Goal: Transaction & Acquisition: Subscribe to service/newsletter

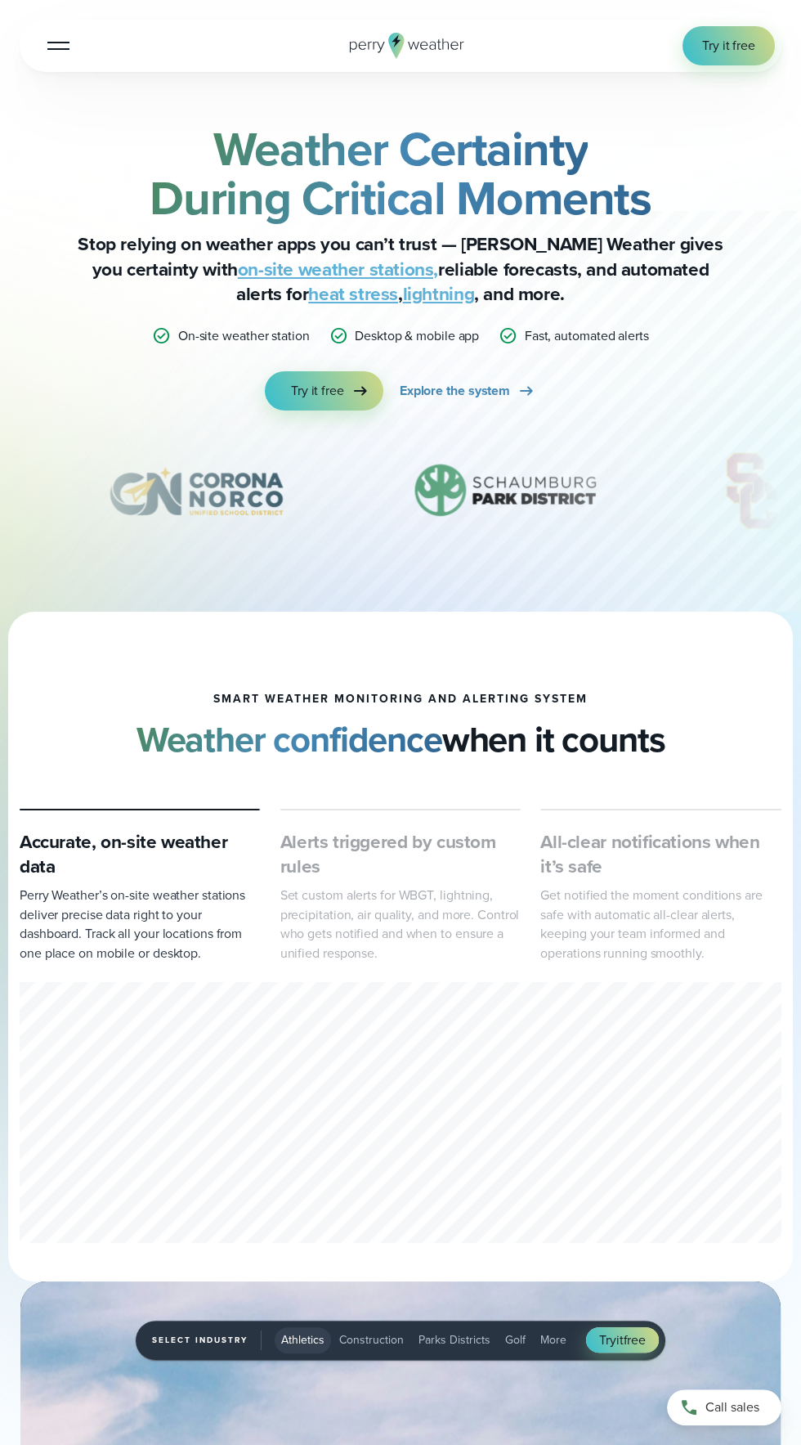
scroll to position [6, 0]
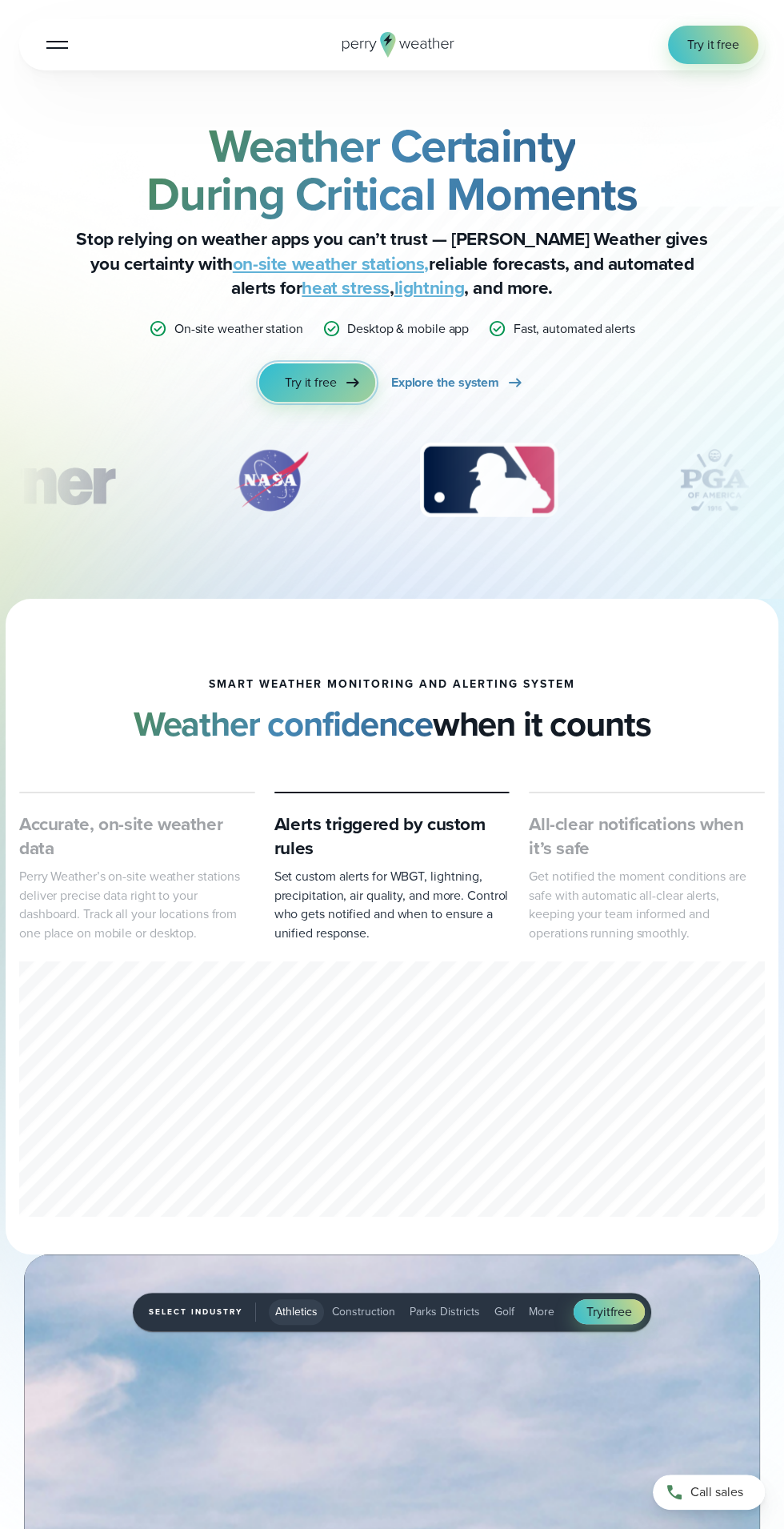
click at [330, 393] on span "Try it free" at bounding box center [310, 383] width 52 height 20
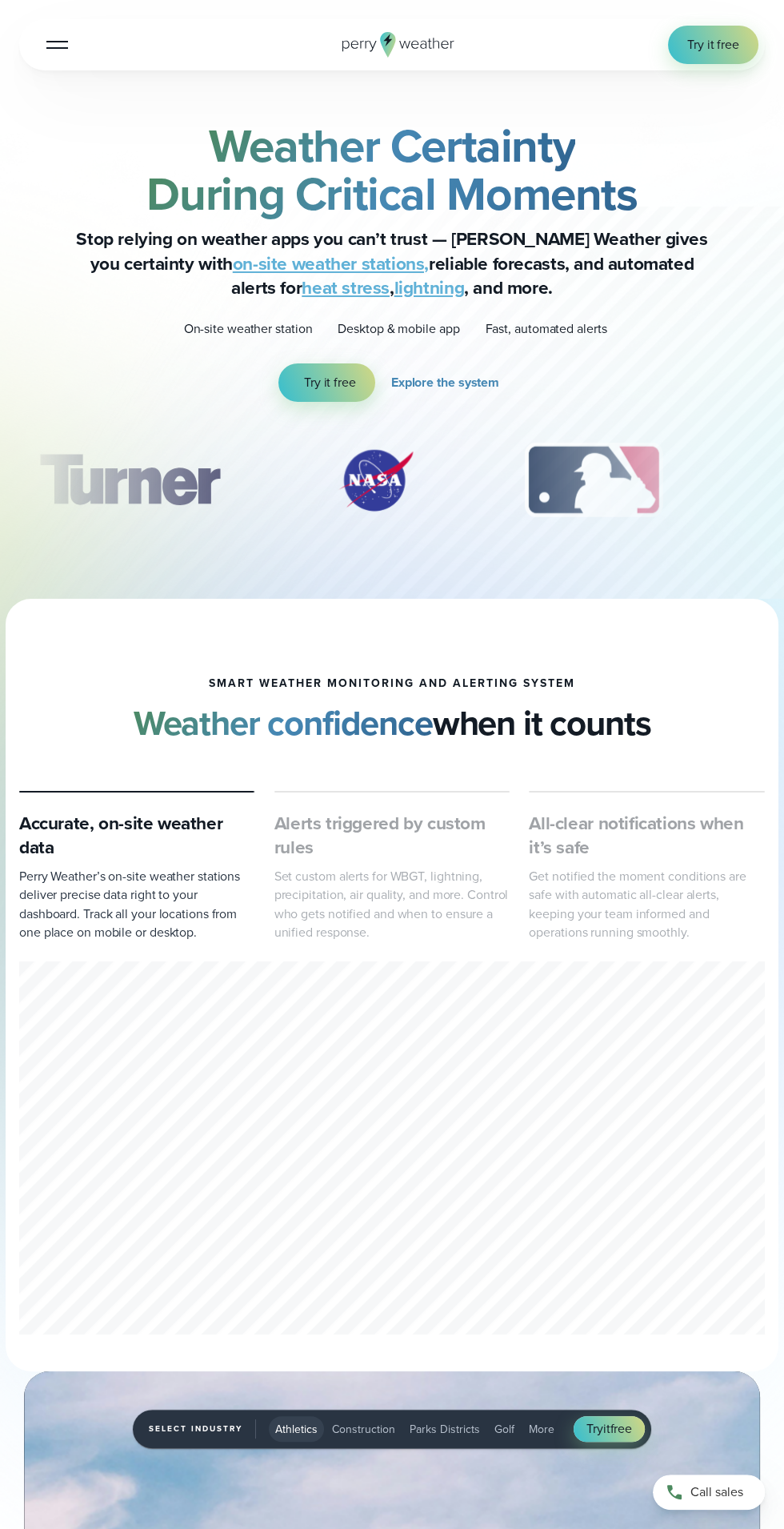
click at [57, 46] on div at bounding box center [57, 45] width 22 height 2
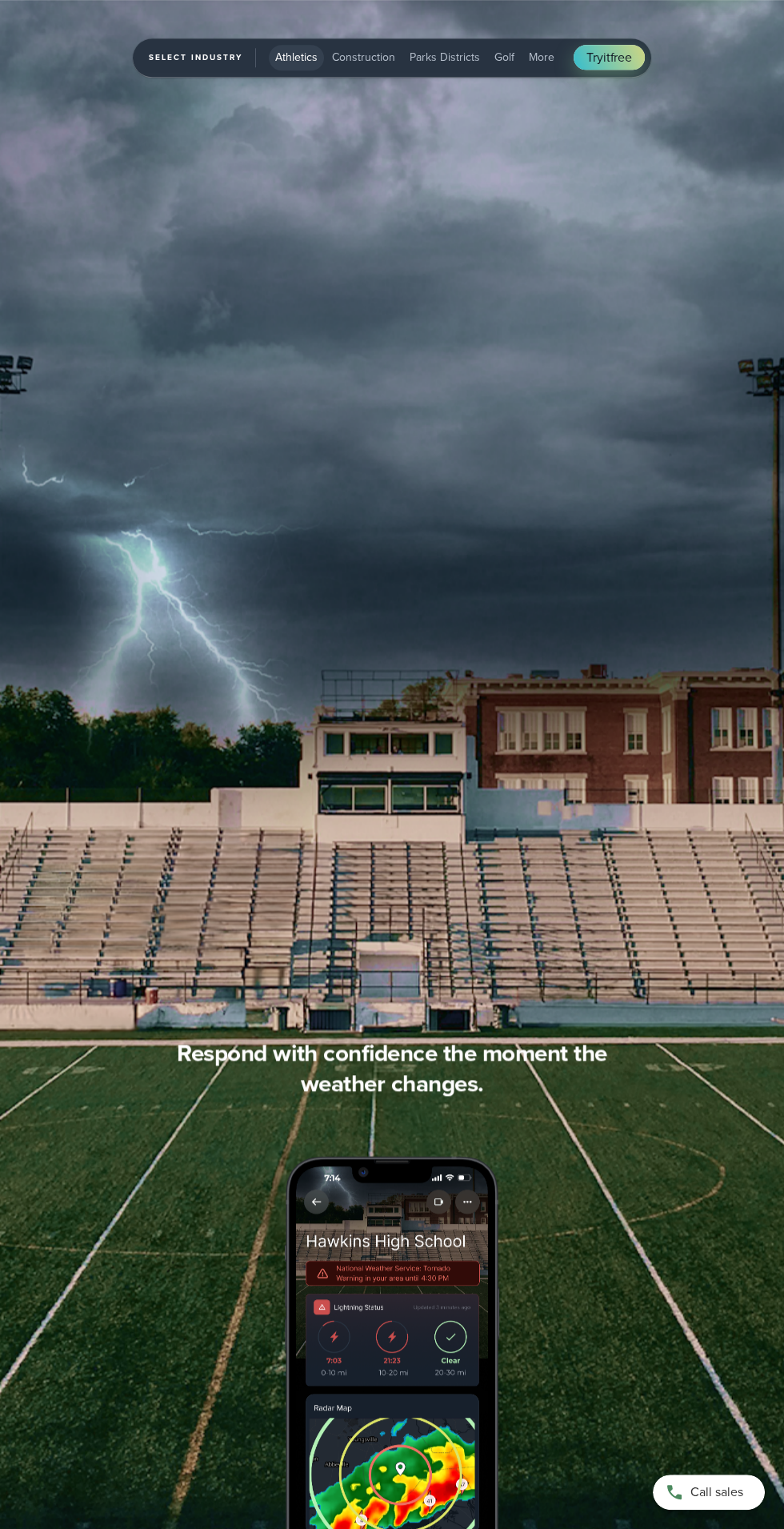
scroll to position [2421, 0]
